Goal: Check status: Check status

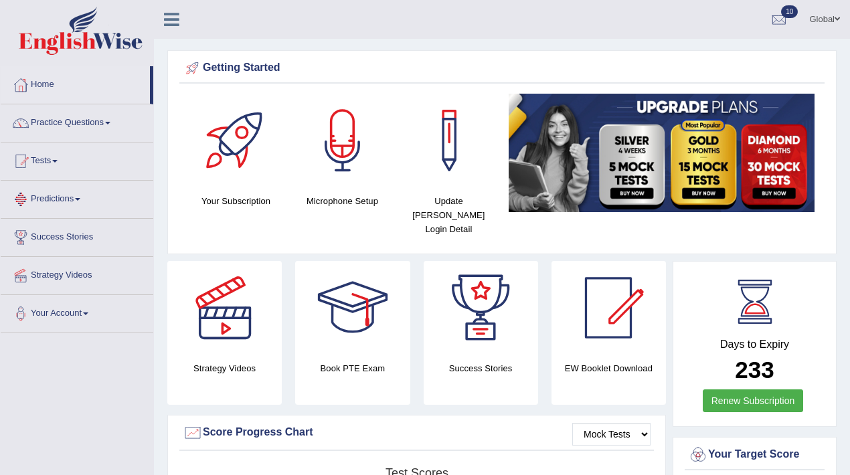
click at [80, 198] on span at bounding box center [77, 199] width 5 height 3
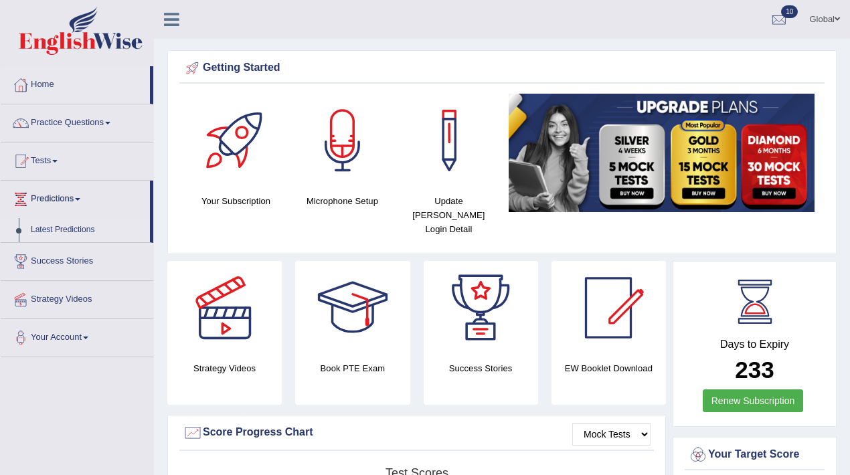
click at [80, 229] on link "Latest Predictions" at bounding box center [87, 230] width 125 height 24
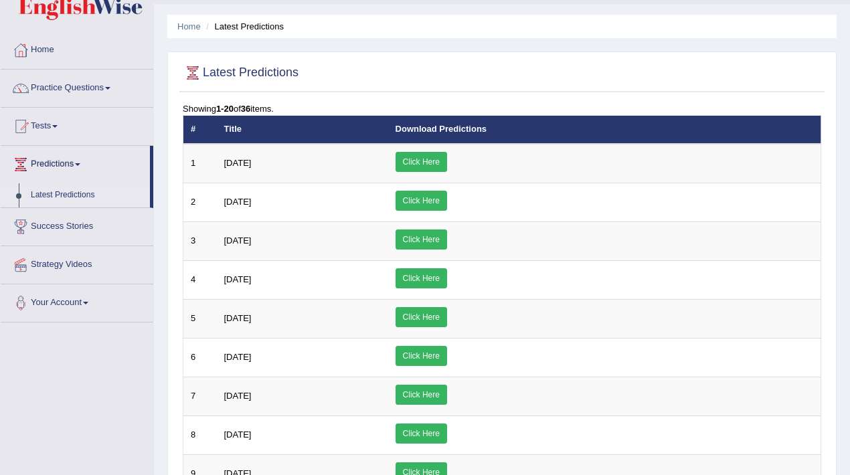
scroll to position [31, 0]
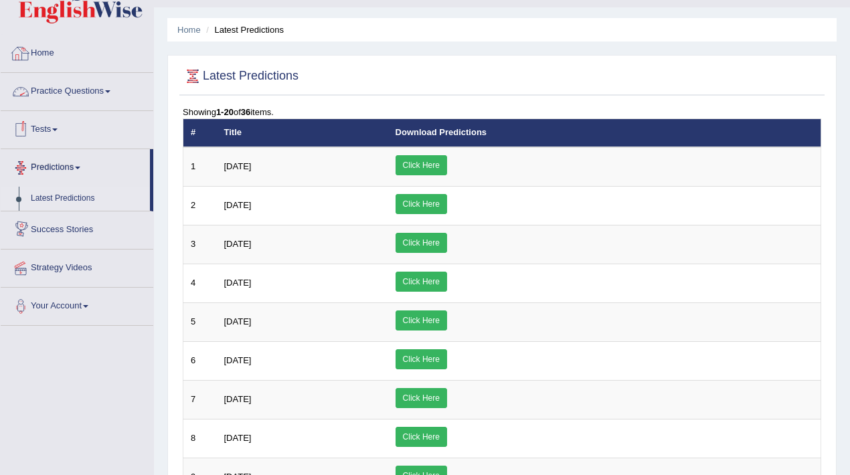
click at [42, 55] on link "Home" at bounding box center [77, 51] width 153 height 33
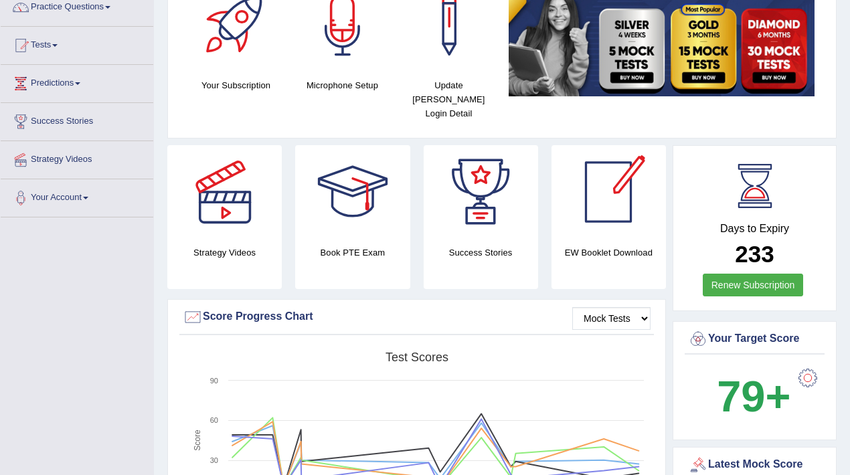
scroll to position [116, 0]
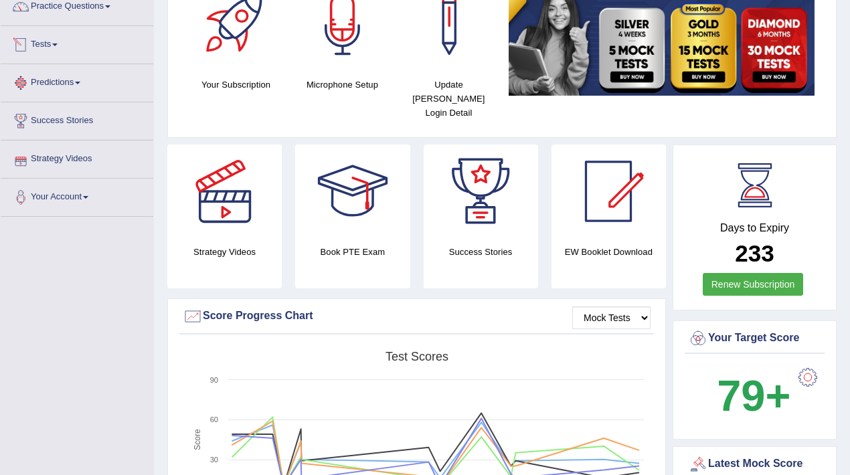
click at [56, 45] on link "Tests" at bounding box center [77, 42] width 153 height 33
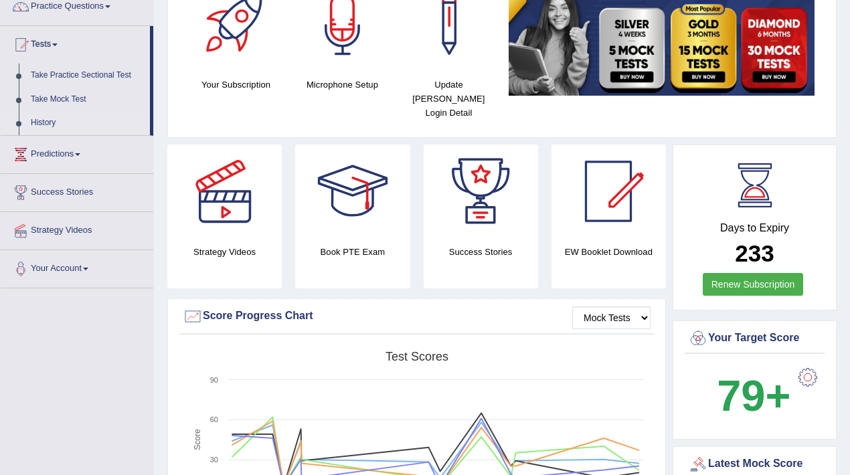
click at [41, 119] on link "History" at bounding box center [87, 123] width 125 height 24
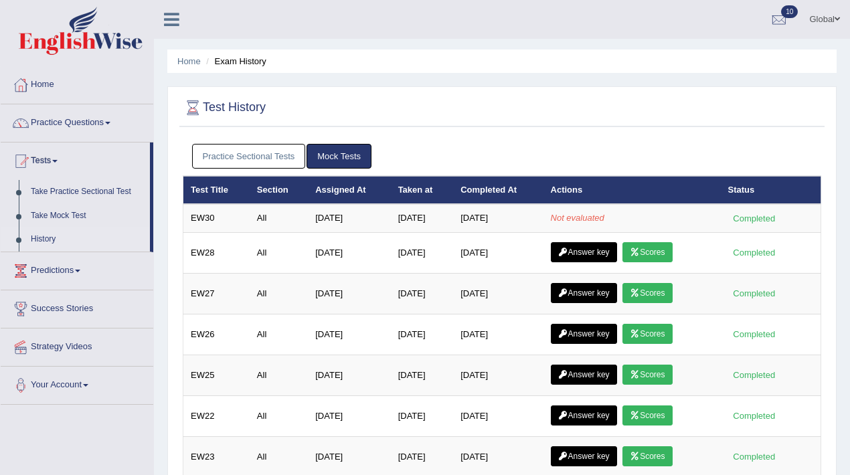
click at [541, 116] on div at bounding box center [502, 107] width 638 height 27
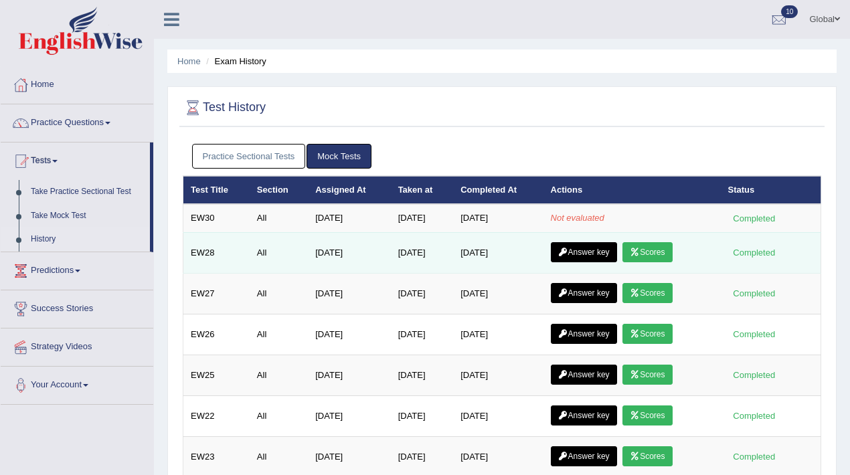
click at [656, 250] on link "Scores" at bounding box center [647, 252] width 50 height 20
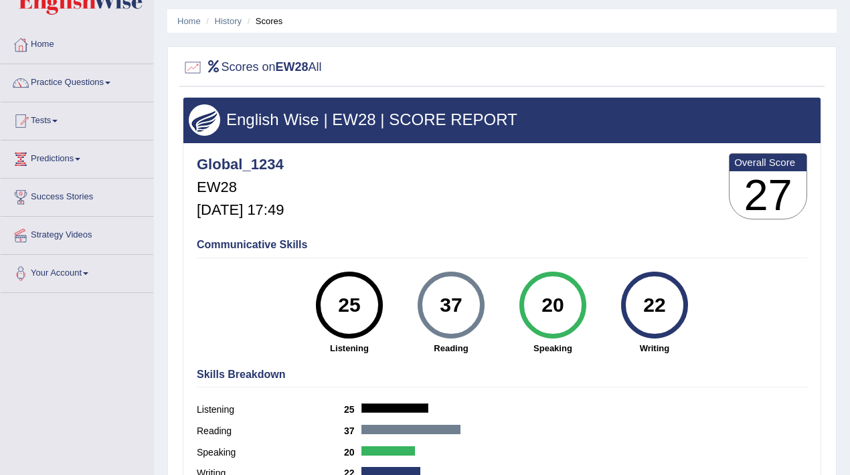
scroll to position [40, 0]
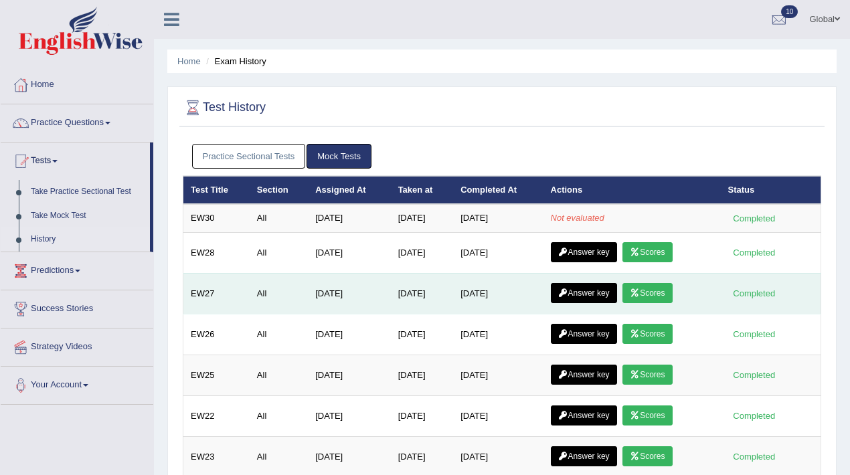
click at [660, 292] on link "Scores" at bounding box center [647, 293] width 50 height 20
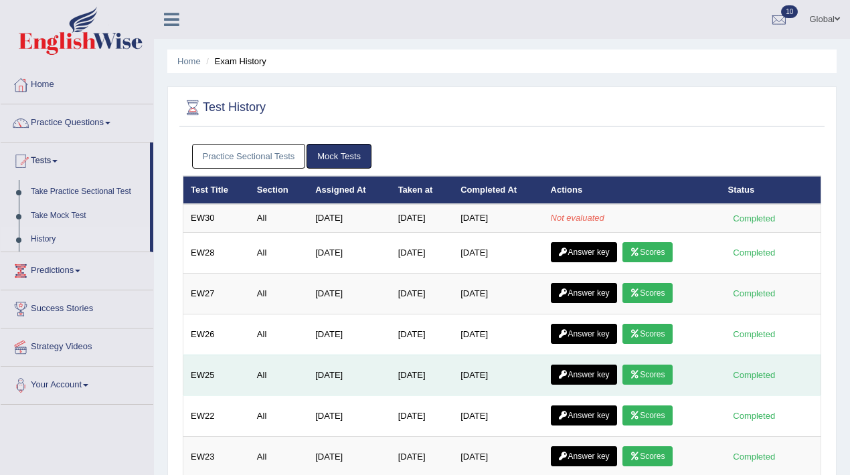
click at [670, 368] on link "Scores" at bounding box center [647, 375] width 50 height 20
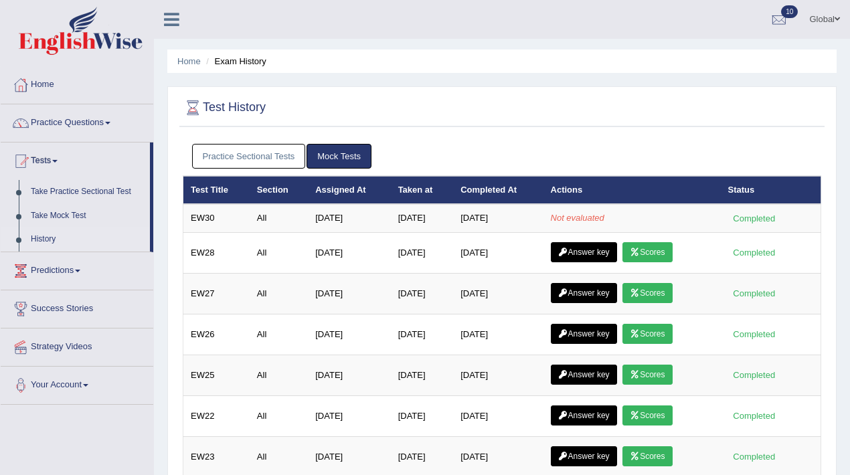
click at [600, 33] on ul "Global Toggle navigation Username: Global_1234 Access Type: Online Subscription…" at bounding box center [606, 19] width 487 height 38
click at [73, 41] on img at bounding box center [81, 31] width 124 height 48
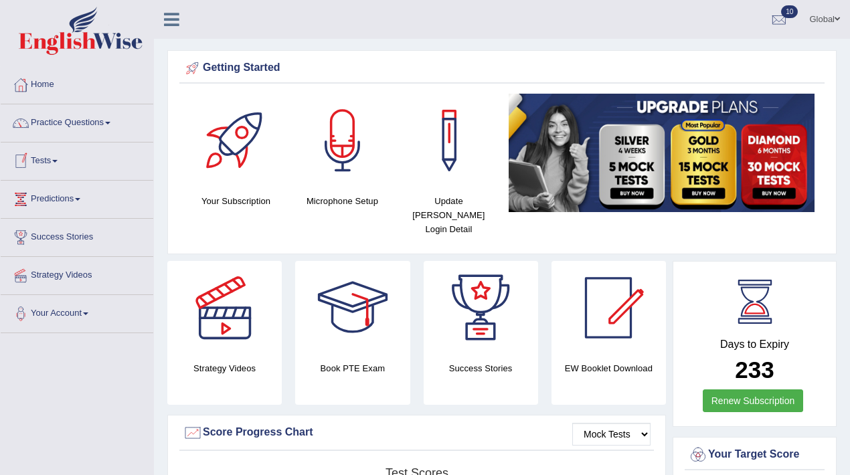
click at [60, 162] on link "Tests" at bounding box center [77, 159] width 153 height 33
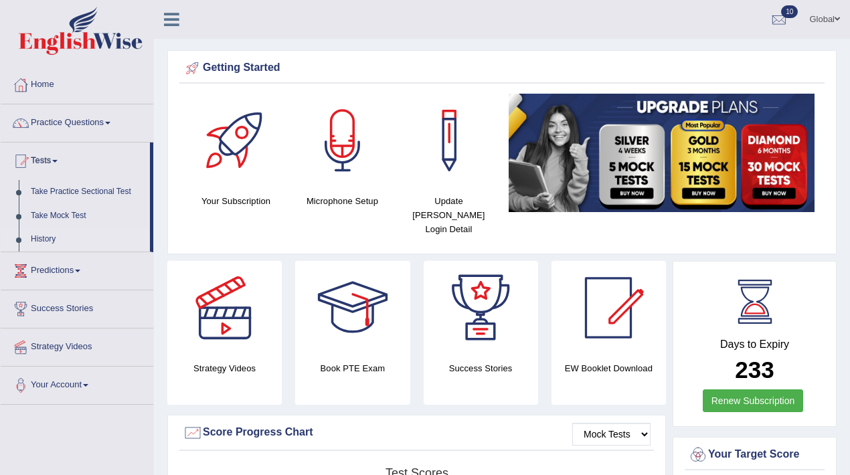
click at [41, 240] on link "History" at bounding box center [87, 239] width 125 height 24
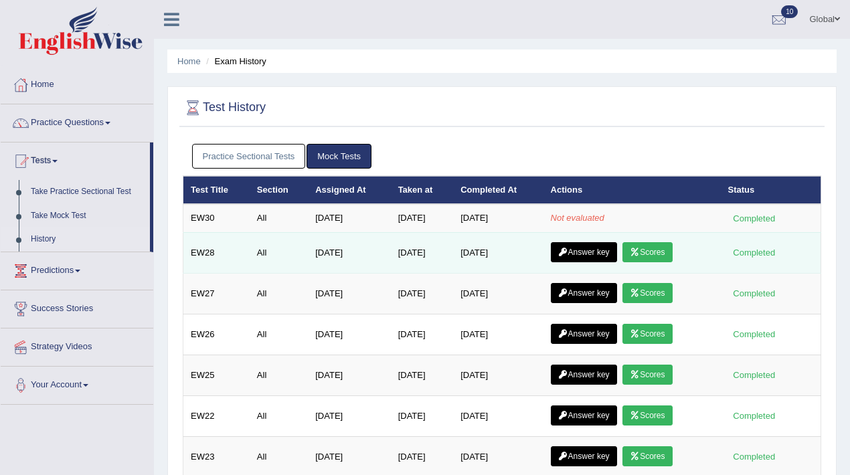
drag, startPoint x: 387, startPoint y: 250, endPoint x: 521, endPoint y: 253, distance: 133.9
click at [521, 253] on tr "EW28 All [DATE] [DATE] [DATE] Answer key Scores Completed" at bounding box center [502, 252] width 638 height 41
click at [521, 253] on td "[DATE]" at bounding box center [498, 252] width 90 height 41
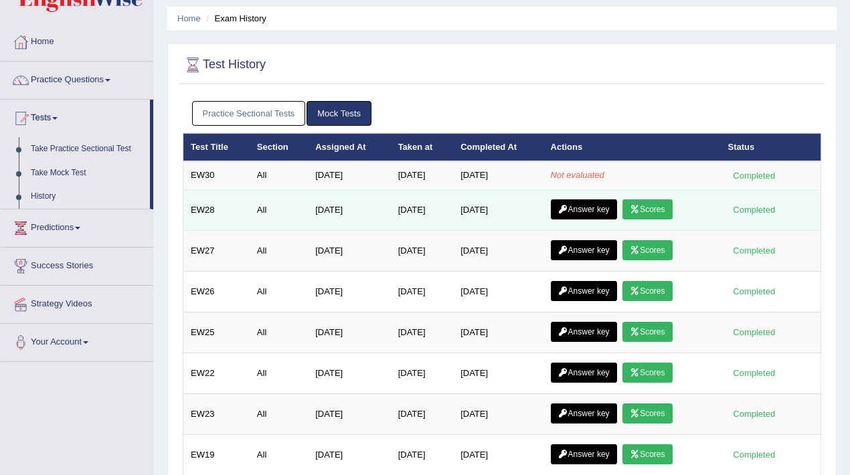
scroll to position [43, 0]
click at [598, 207] on link "Answer key" at bounding box center [584, 209] width 66 height 20
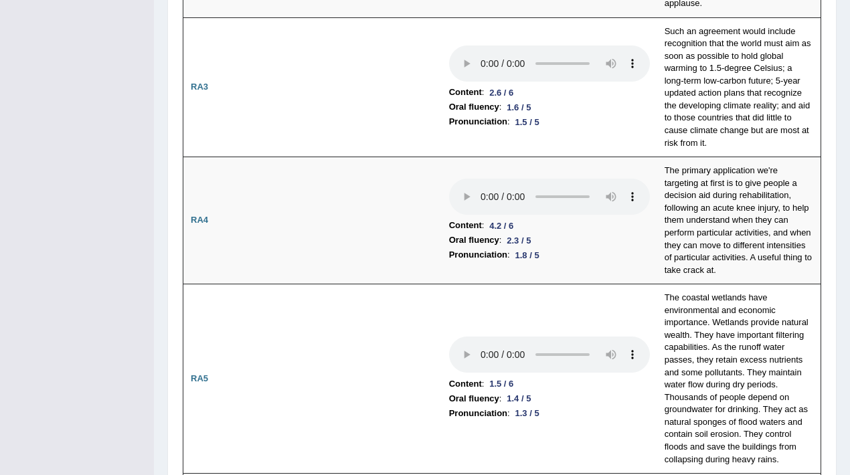
scroll to position [583, 0]
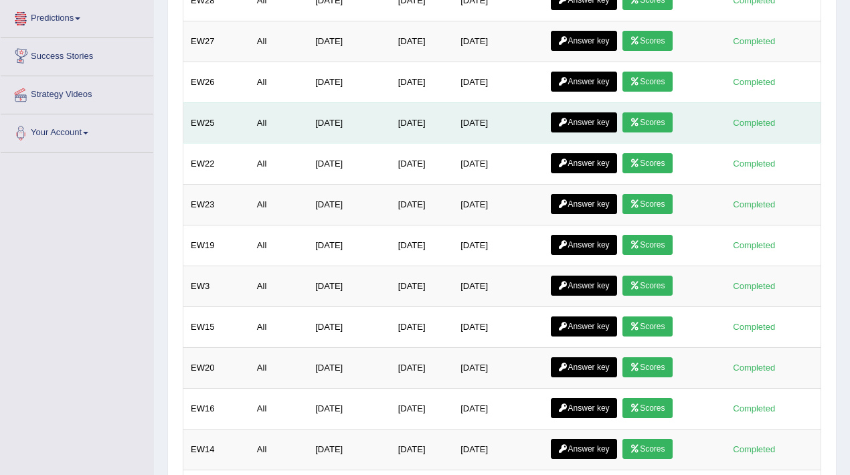
scroll to position [253, 0]
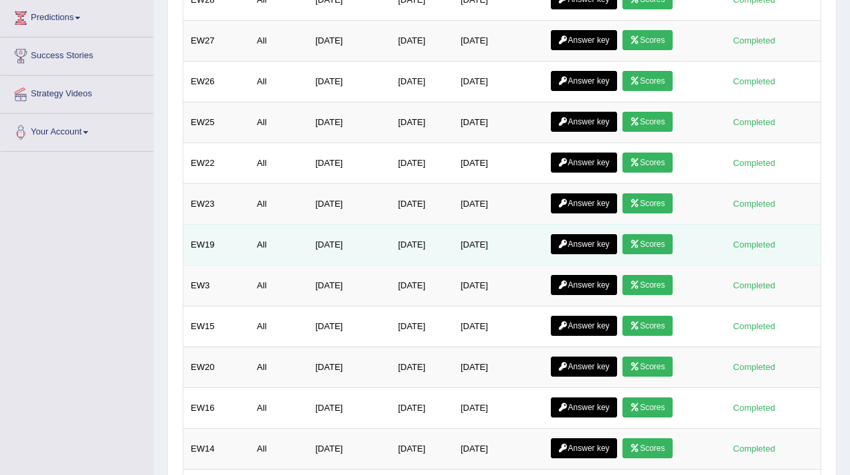
click at [652, 236] on link "Scores" at bounding box center [647, 244] width 50 height 20
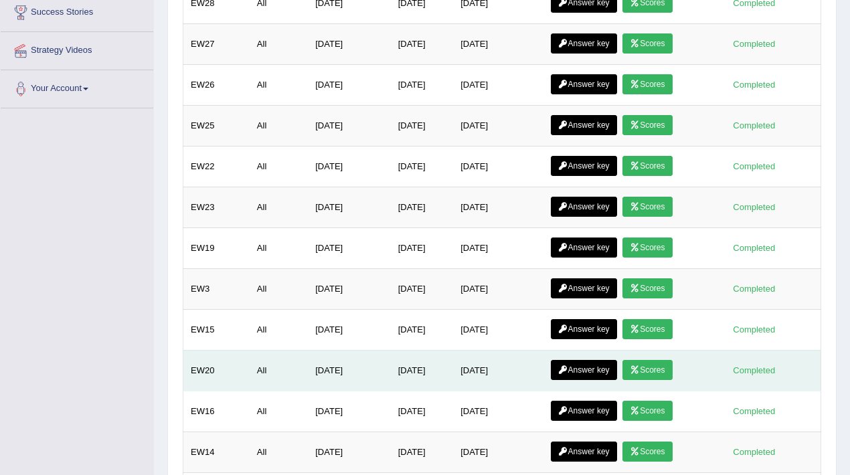
scroll to position [257, 0]
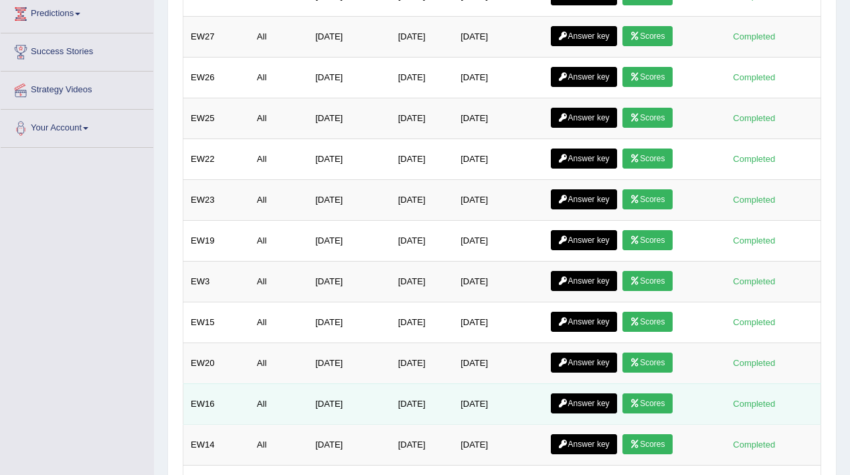
click at [661, 393] on link "Scores" at bounding box center [647, 403] width 50 height 20
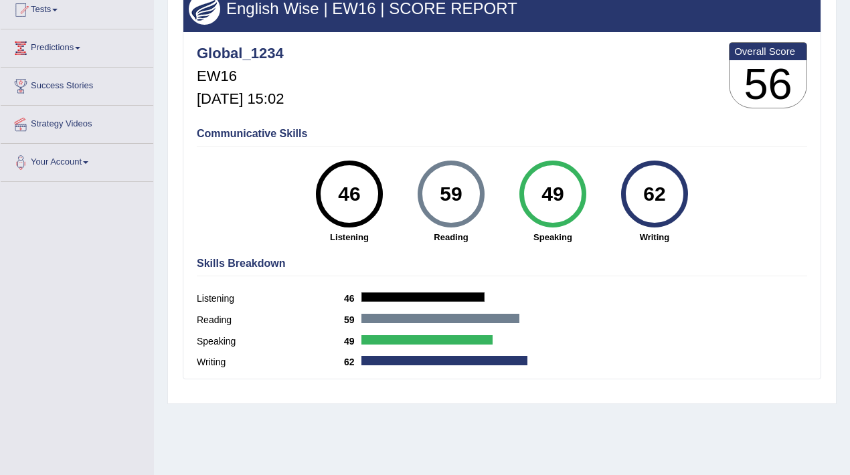
scroll to position [152, 0]
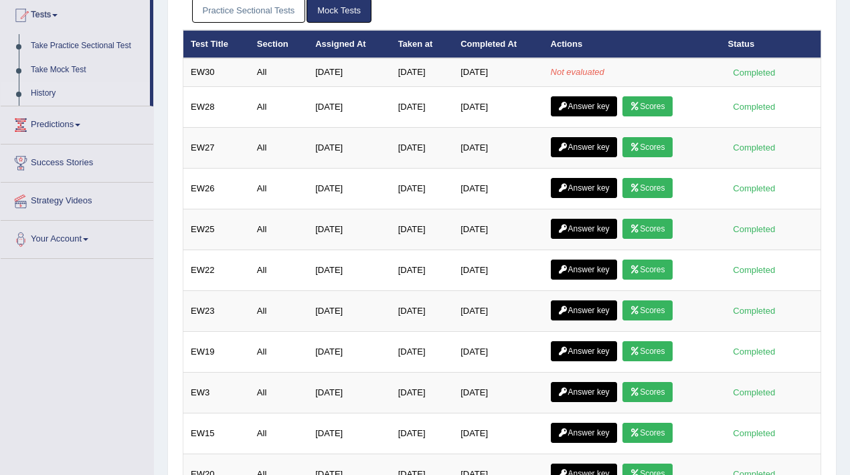
scroll to position [145, 0]
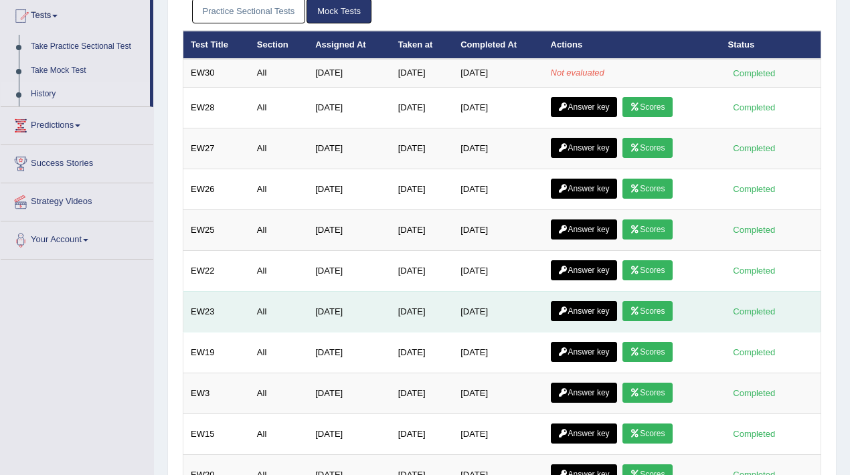
click at [661, 306] on link "Scores" at bounding box center [647, 311] width 50 height 20
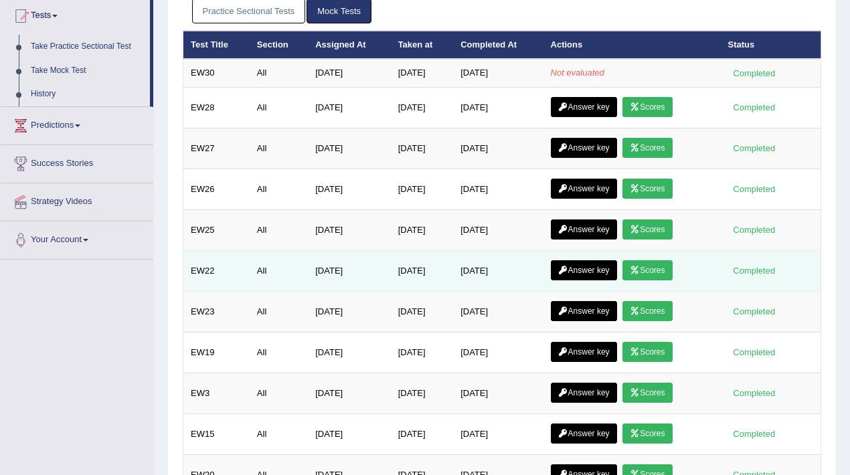
click at [660, 266] on link "Scores" at bounding box center [647, 270] width 50 height 20
click at [658, 265] on link "Scores" at bounding box center [647, 270] width 50 height 20
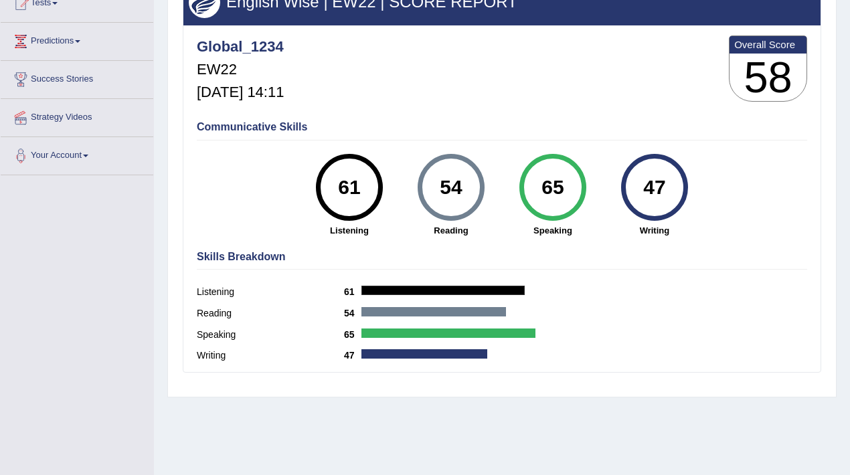
scroll to position [159, 0]
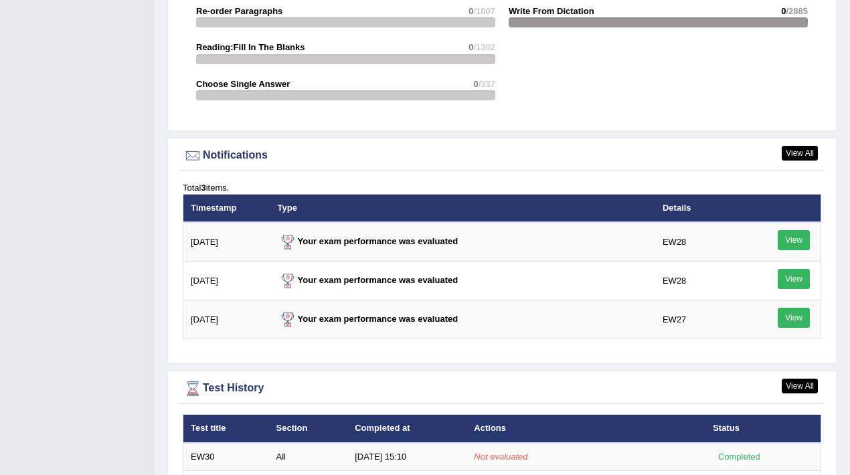
scroll to position [1507, 0]
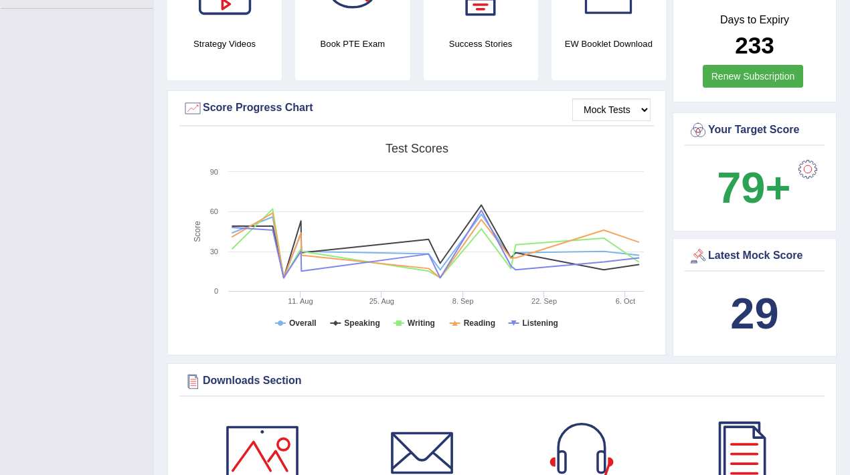
scroll to position [0, 0]
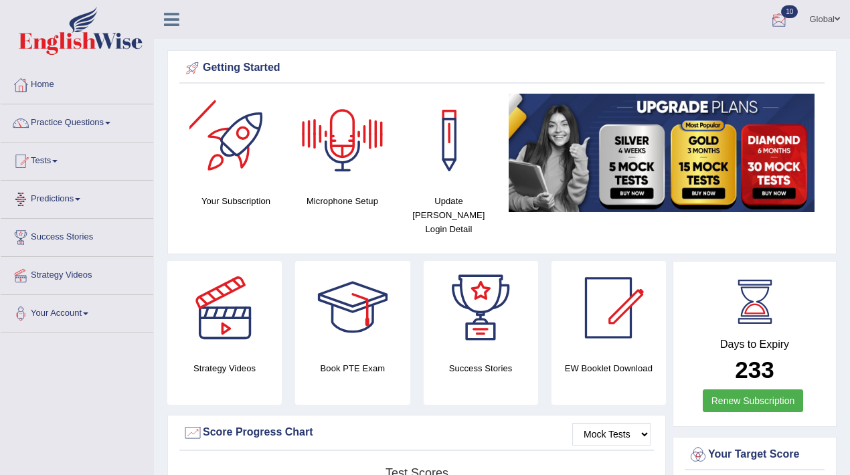
click at [838, 17] on span at bounding box center [836, 19] width 5 height 9
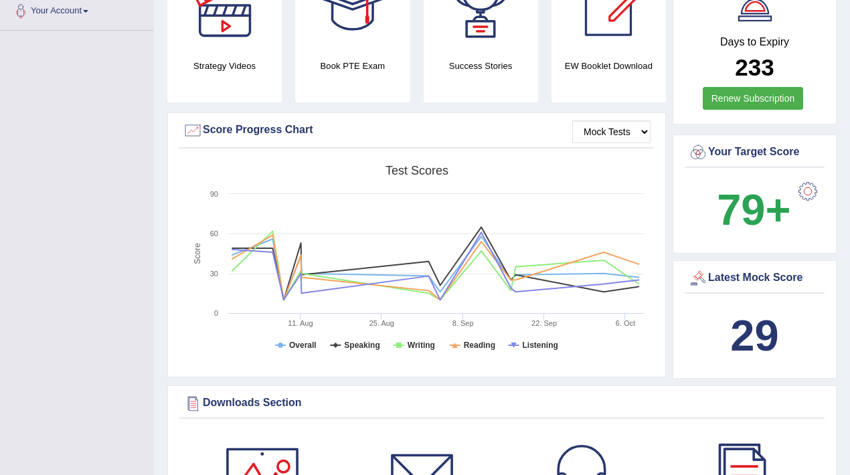
scroll to position [303, 0]
click at [587, 120] on select "Mock Tests" at bounding box center [611, 131] width 78 height 23
click at [569, 164] on rect at bounding box center [417, 261] width 468 height 207
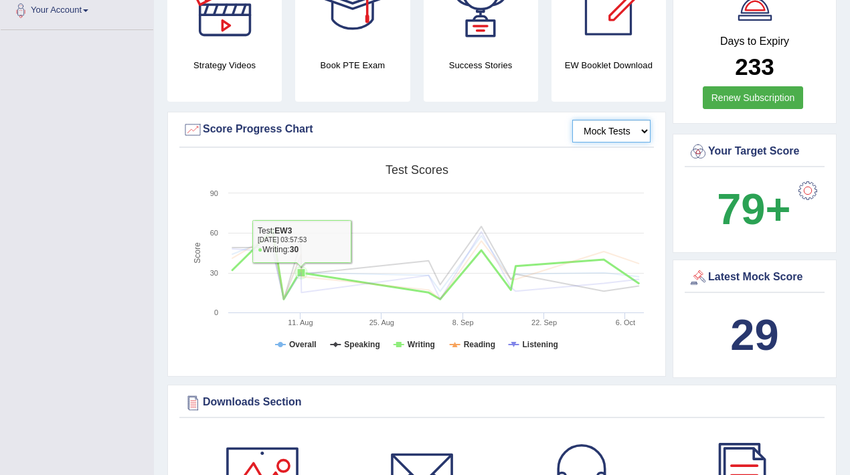
click at [340, 193] on rect at bounding box center [417, 261] width 468 height 207
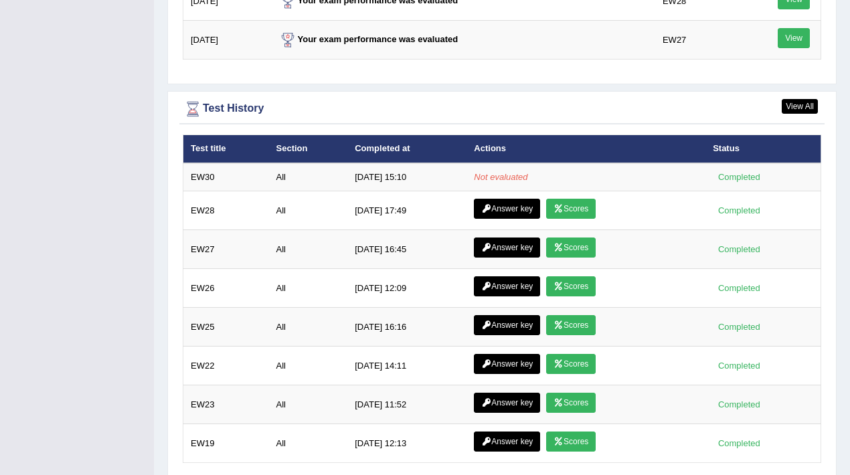
scroll to position [1786, 0]
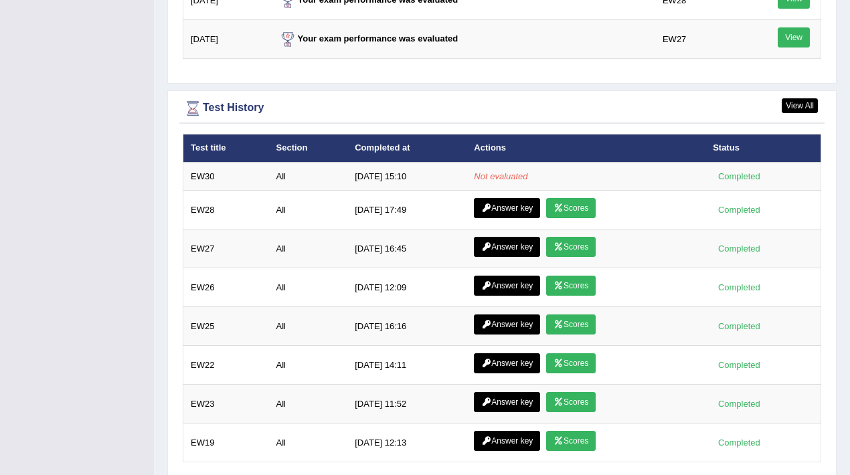
click at [468, 134] on th "Actions" at bounding box center [585, 148] width 239 height 28
